Goal: Information Seeking & Learning: Learn about a topic

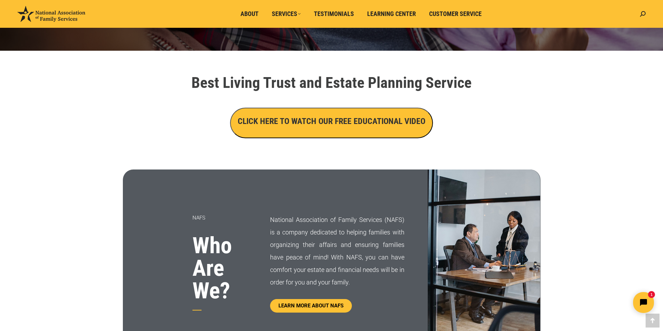
click at [353, 119] on h3 "CLICK HERE TO WATCH OUR FREE EDUCATIONAL VIDEO" at bounding box center [331, 121] width 187 height 12
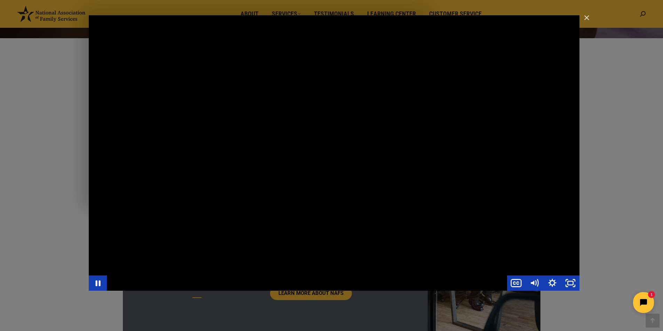
scroll to position [209, 0]
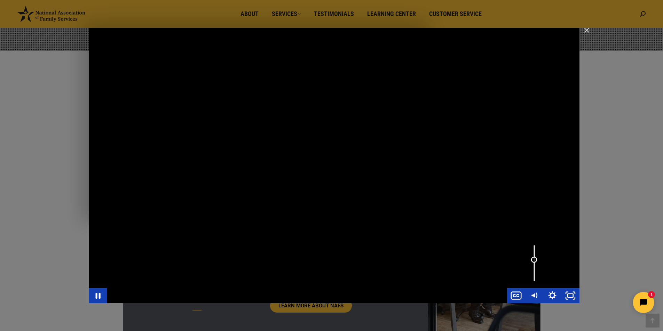
drag, startPoint x: 535, startPoint y: 247, endPoint x: 533, endPoint y: 260, distance: 13.6
click at [533, 260] on div "Volume" at bounding box center [534, 260] width 6 height 6
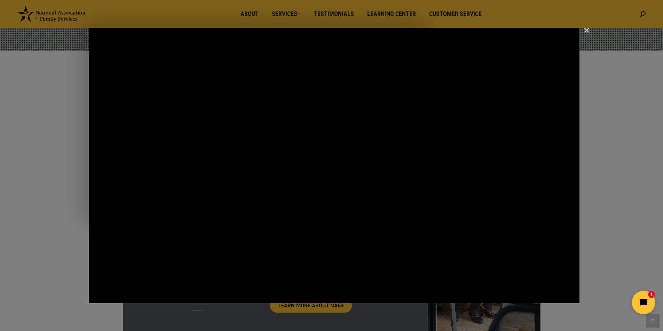
click html "1"
click at [646, 300] on icon "Open chat widget" at bounding box center [647, 303] width 11 height 11
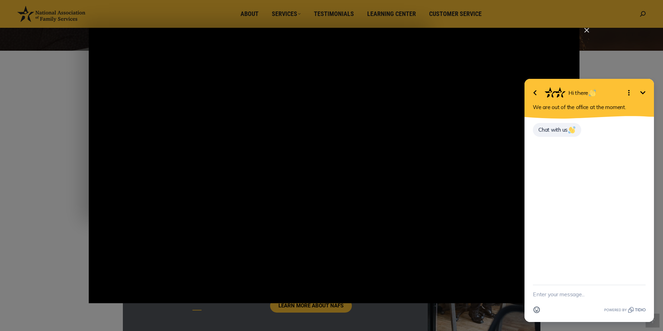
click at [642, 90] on icon "Minimize" at bounding box center [642, 93] width 8 height 8
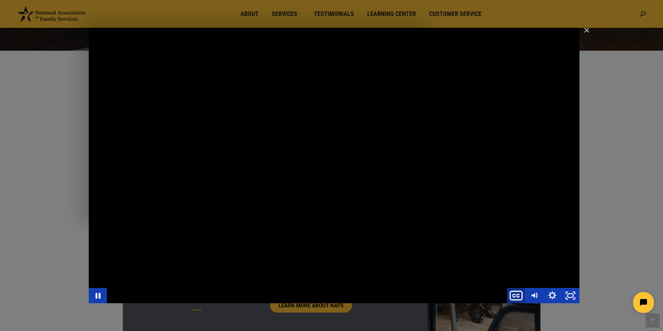
click at [518, 295] on icon "Show captions menu" at bounding box center [516, 296] width 22 height 18
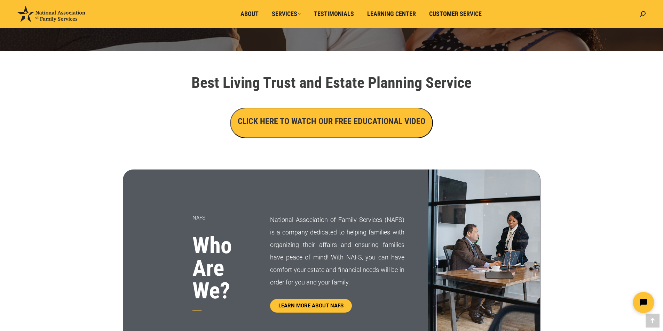
click at [374, 123] on h3 "CLICK HERE TO WATCH OUR FREE EDUCATIONAL VIDEO" at bounding box center [331, 121] width 187 height 12
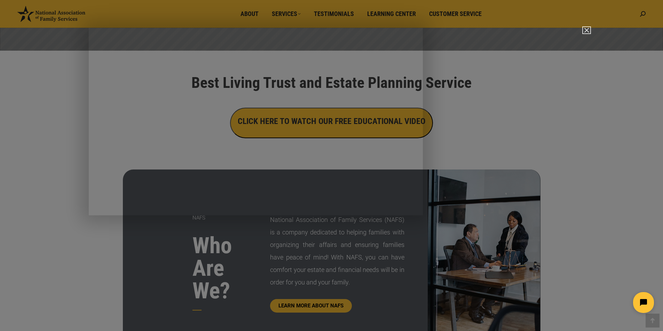
click at [585, 31] on img "Close" at bounding box center [583, 33] width 12 height 12
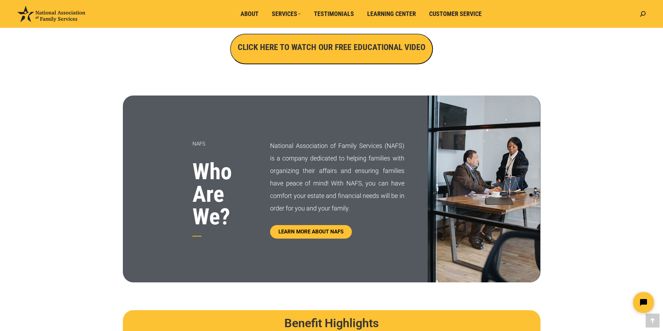
scroll to position [313, 0]
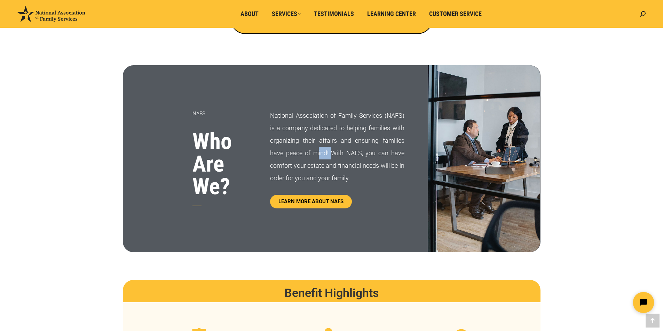
drag, startPoint x: 320, startPoint y: 159, endPoint x: 332, endPoint y: 156, distance: 12.3
click at [331, 158] on p "National Association of Family Services (NAFS) is a company dedicated to helpin…" at bounding box center [337, 147] width 134 height 75
click at [254, 149] on div "NAFS Who Are We?" at bounding box center [196, 158] width 147 height 187
click at [321, 199] on span "LEARN MORE ABOUT NAFS" at bounding box center [311, 202] width 72 height 6
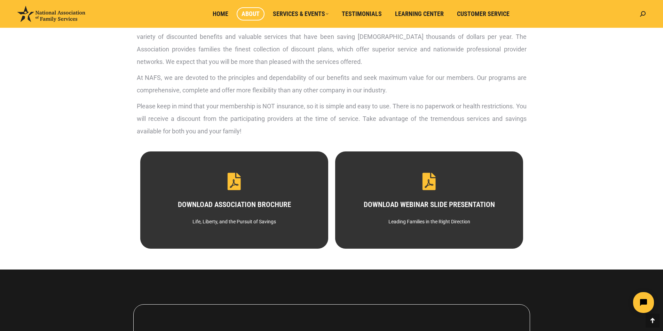
scroll to position [313, 0]
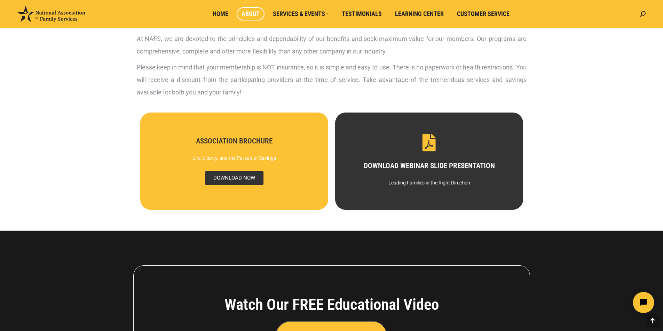
click at [244, 175] on span "DOWNLOAD NOW" at bounding box center [233, 178] width 58 height 14
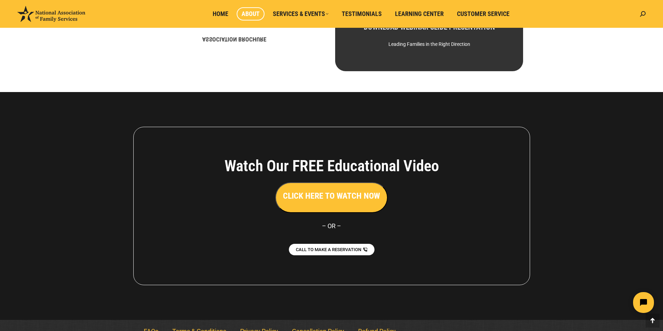
scroll to position [464, 0]
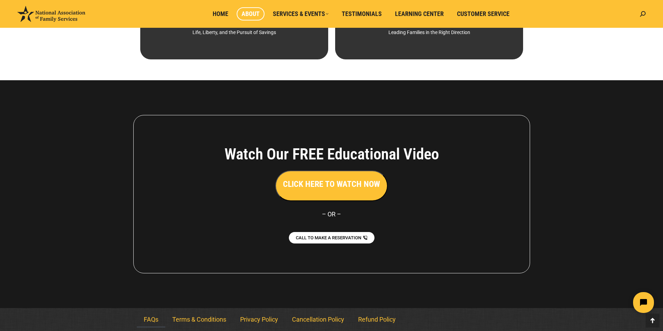
click at [148, 319] on link "FAQs" at bounding box center [151, 320] width 29 height 16
click at [150, 316] on link "FAQs" at bounding box center [151, 320] width 29 height 16
click at [151, 316] on link "FAQs" at bounding box center [151, 320] width 29 height 16
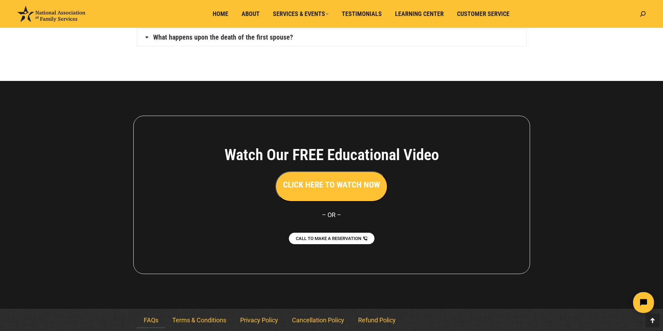
scroll to position [507, 0]
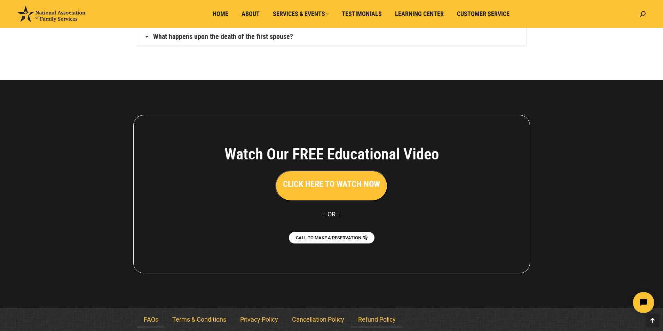
click at [365, 319] on link "Refund Policy" at bounding box center [376, 320] width 51 height 16
